Goal: Information Seeking & Learning: Check status

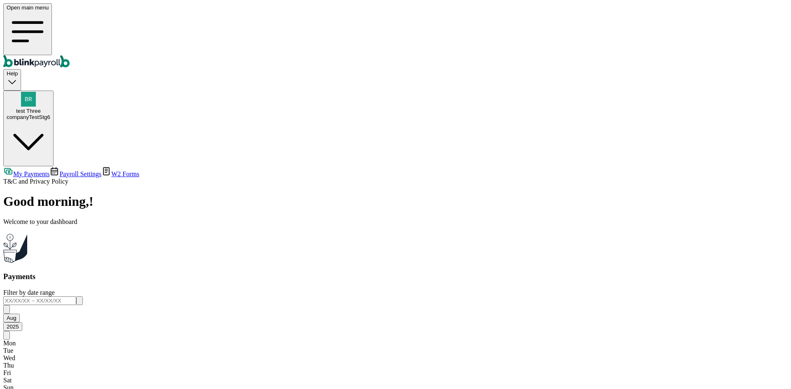
click at [111, 171] on span "W2 Forms" at bounding box center [125, 174] width 28 height 7
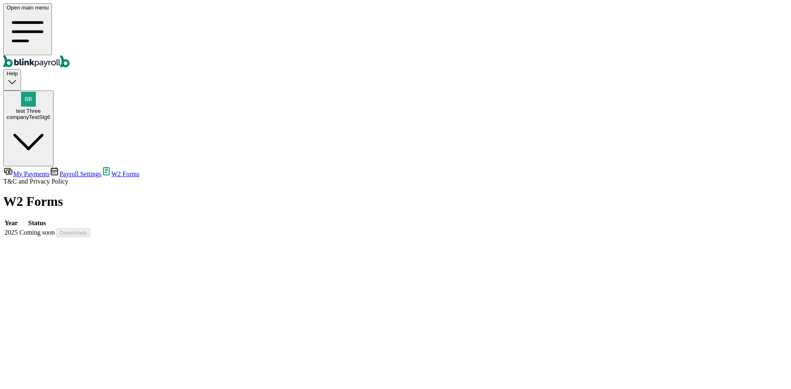
click at [49, 171] on span "My Payments" at bounding box center [31, 174] width 36 height 7
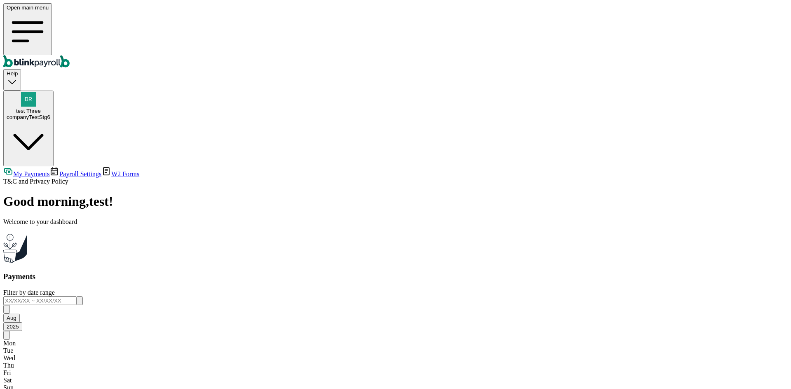
click at [49, 171] on link "Payroll Settings" at bounding box center [75, 174] width 52 height 7
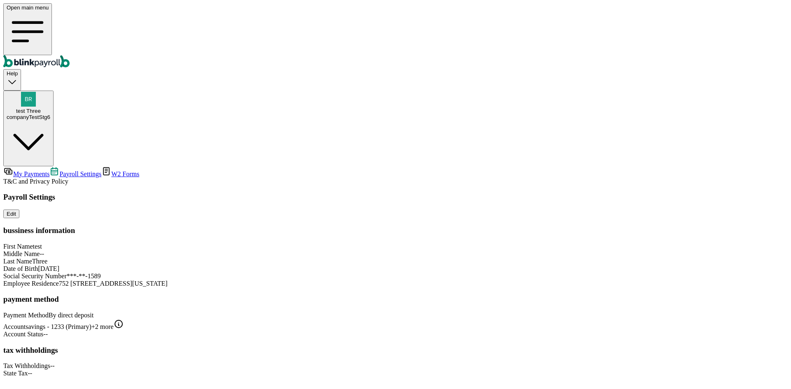
scroll to position [40, 0]
click at [205, 362] on div "Tax Withholdings -- State Tax --" at bounding box center [395, 369] width 784 height 15
click at [74, 166] on nav "My Payments Payroll Settings W2 Forms T&C and Privacy Policy" at bounding box center [395, 175] width 784 height 19
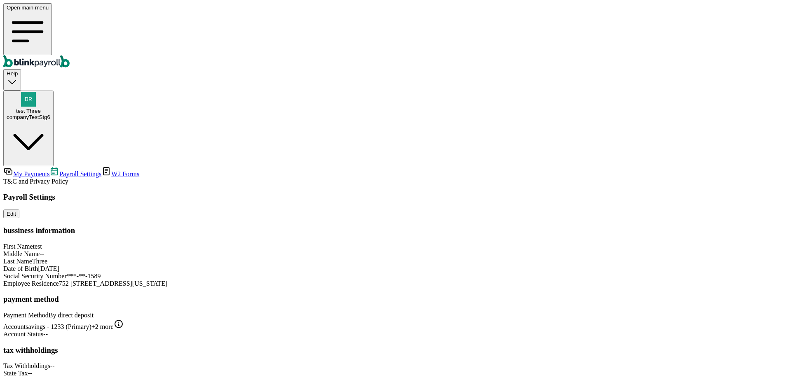
click at [49, 171] on link "My Payments" at bounding box center [26, 174] width 46 height 7
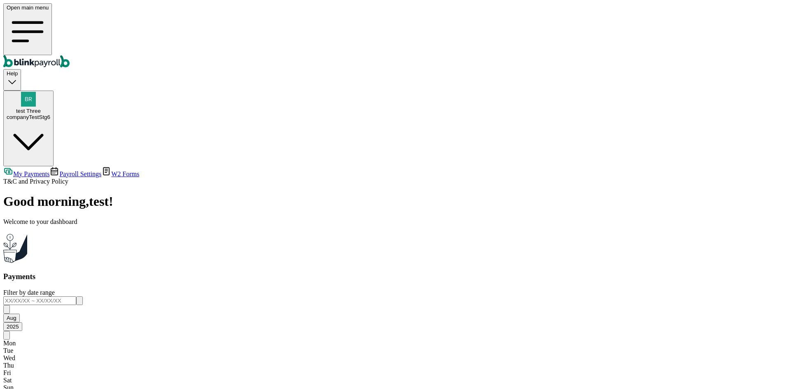
click at [59, 171] on span "Payroll Settings" at bounding box center [80, 174] width 42 height 7
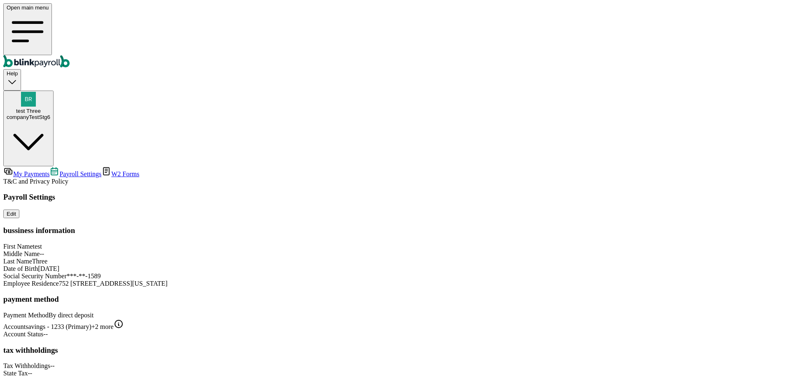
click at [111, 171] on span "W2 Forms" at bounding box center [125, 174] width 28 height 7
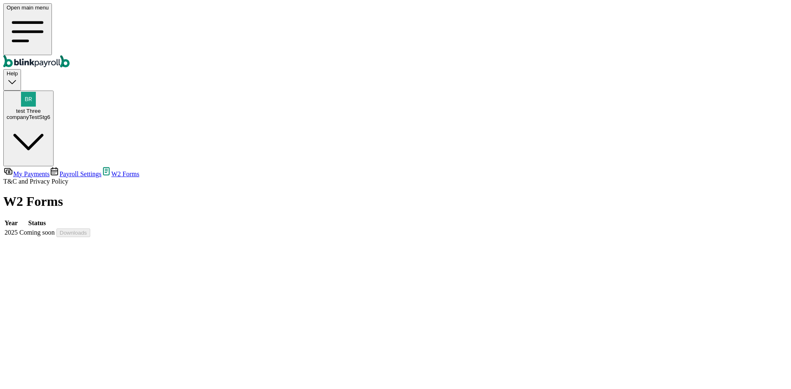
click at [65, 171] on link "Payroll Settings" at bounding box center [75, 174] width 52 height 7
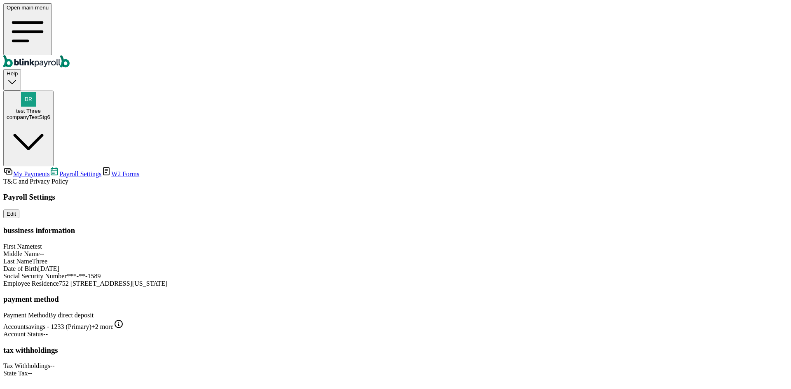
scroll to position [40, 0]
drag, startPoint x: 400, startPoint y: 342, endPoint x: 390, endPoint y: 343, distance: 10.7
click at [390, 362] on div "Tax Withholdings --" at bounding box center [395, 365] width 784 height 7
drag, startPoint x: 395, startPoint y: 366, endPoint x: 389, endPoint y: 366, distance: 5.8
click at [389, 370] on div "State Tax --" at bounding box center [395, 373] width 784 height 7
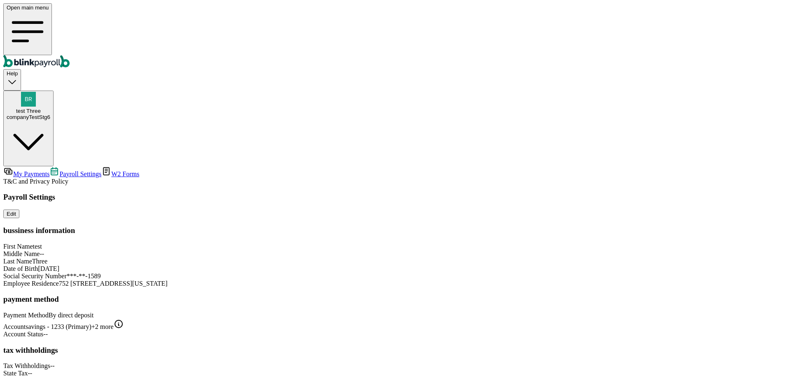
click at [32, 370] on span "--" at bounding box center [30, 373] width 5 height 7
drag, startPoint x: 397, startPoint y: 366, endPoint x: 379, endPoint y: 367, distance: 17.3
click at [379, 370] on div "State Tax --" at bounding box center [395, 373] width 784 height 7
click at [468, 316] on div "Payroll Settings Edit bussiness information First Name test Middle Name -- Last…" at bounding box center [395, 285] width 784 height 185
click at [40, 171] on span "My Payments" at bounding box center [31, 174] width 36 height 7
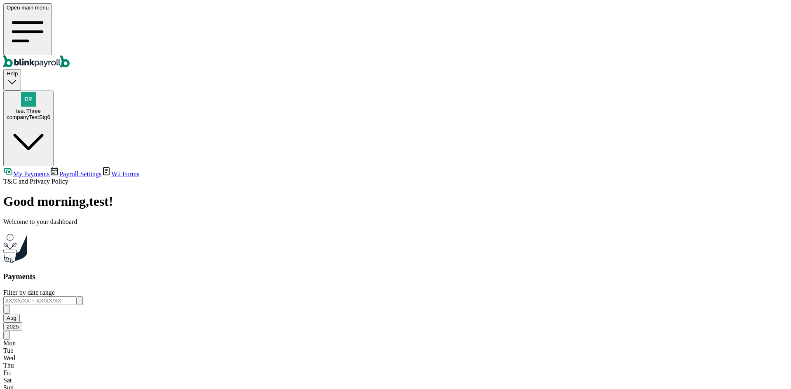
click at [79, 303] on icon "button" at bounding box center [79, 303] width 0 height 0
click at [83, 297] on button "button" at bounding box center [79, 301] width 7 height 9
click at [50, 114] on div "companyTestStg6" at bounding box center [29, 117] width 44 height 6
click at [54, 91] on button "test Three companyTestStg6" at bounding box center [28, 129] width 50 height 76
click at [59, 171] on span "Payroll Settings" at bounding box center [80, 174] width 42 height 7
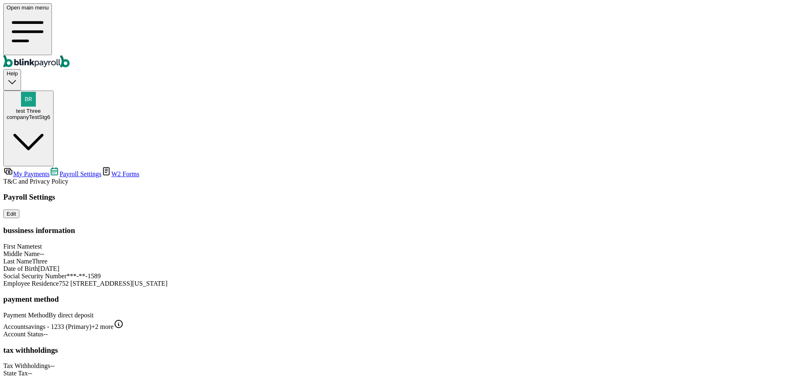
scroll to position [40, 0]
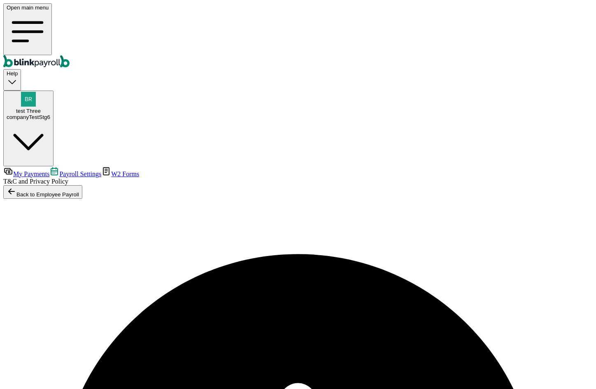
click at [68, 171] on span "Payroll Settings" at bounding box center [80, 174] width 42 height 7
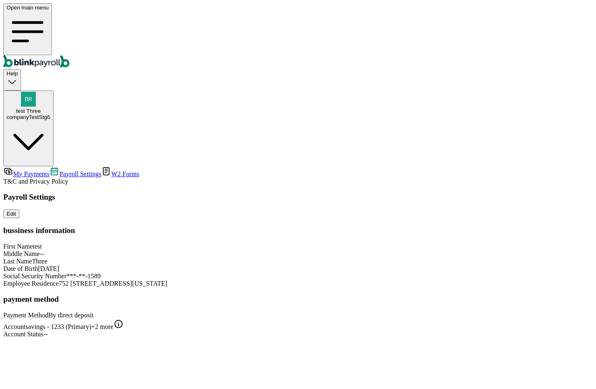
click at [32, 171] on span "My Payments" at bounding box center [31, 174] width 36 height 7
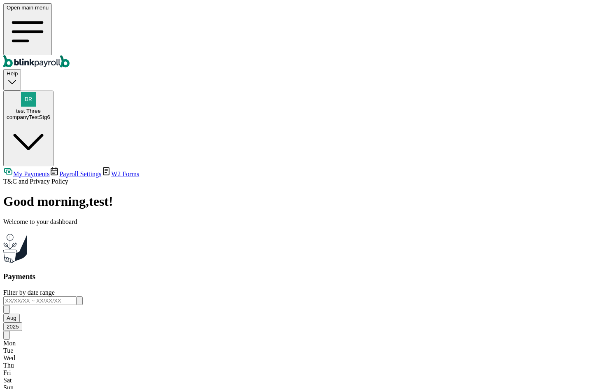
click at [59, 171] on span "Payroll Settings" at bounding box center [80, 174] width 42 height 7
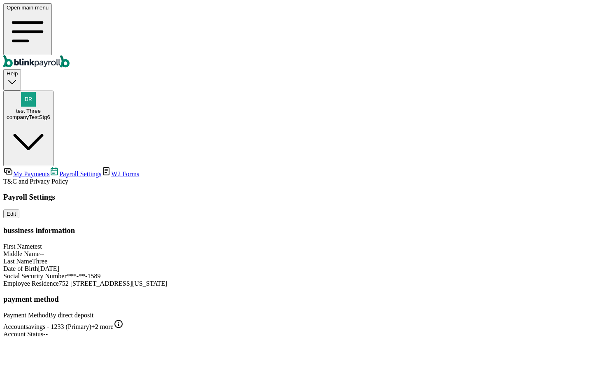
click at [463, 287] on div "Payroll Settings Edit bussiness information First Name test Middle Name -- Last…" at bounding box center [298, 265] width 590 height 145
click at [463, 286] on div "Payroll Settings Edit bussiness information First Name test Middle Name -- Last…" at bounding box center [298, 265] width 590 height 145
click at [49, 171] on span "My Payments" at bounding box center [31, 174] width 36 height 7
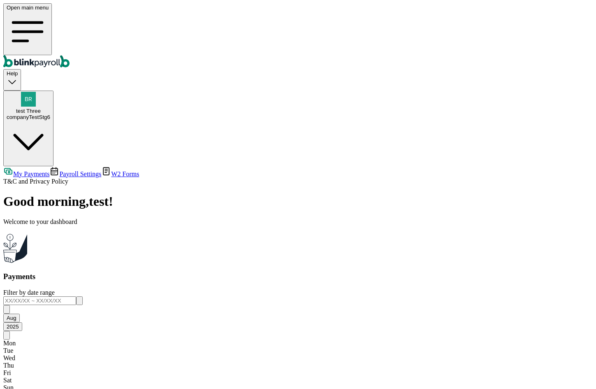
click at [101, 171] on link "W2 Forms" at bounding box center [120, 174] width 38 height 7
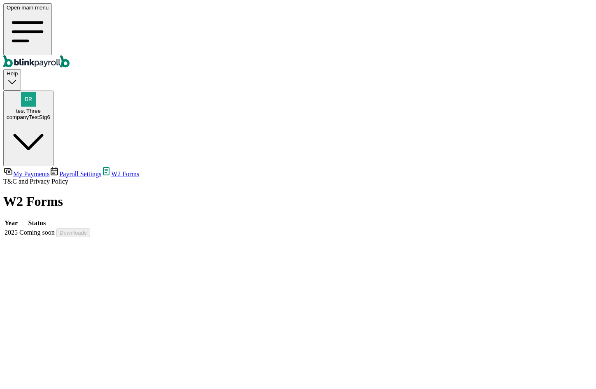
click at [49, 171] on link "My Payments" at bounding box center [26, 174] width 46 height 7
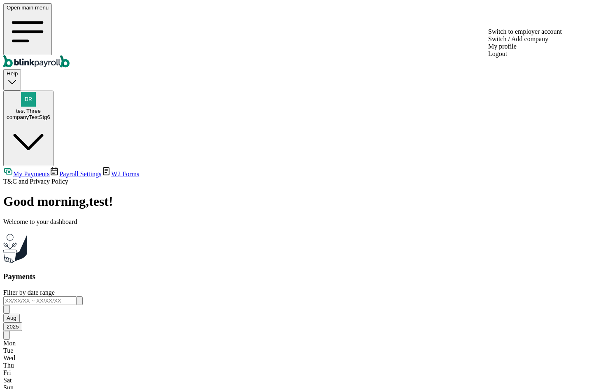
click at [41, 108] on span "test Three" at bounding box center [28, 111] width 25 height 6
click at [50, 114] on div "companyTestStg6" at bounding box center [29, 117] width 44 height 6
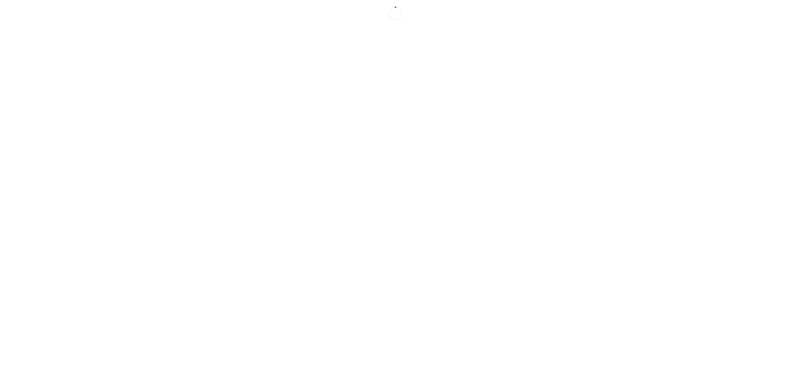
drag, startPoint x: 349, startPoint y: 82, endPoint x: 240, endPoint y: 94, distance: 109.8
click at [240, 24] on div at bounding box center [395, 13] width 784 height 21
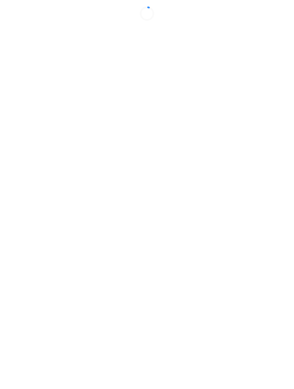
drag, startPoint x: 241, startPoint y: 292, endPoint x: 216, endPoint y: 110, distance: 183.7
click at [216, 24] on div at bounding box center [146, 13] width 287 height 21
